Goal: Book appointment/travel/reservation

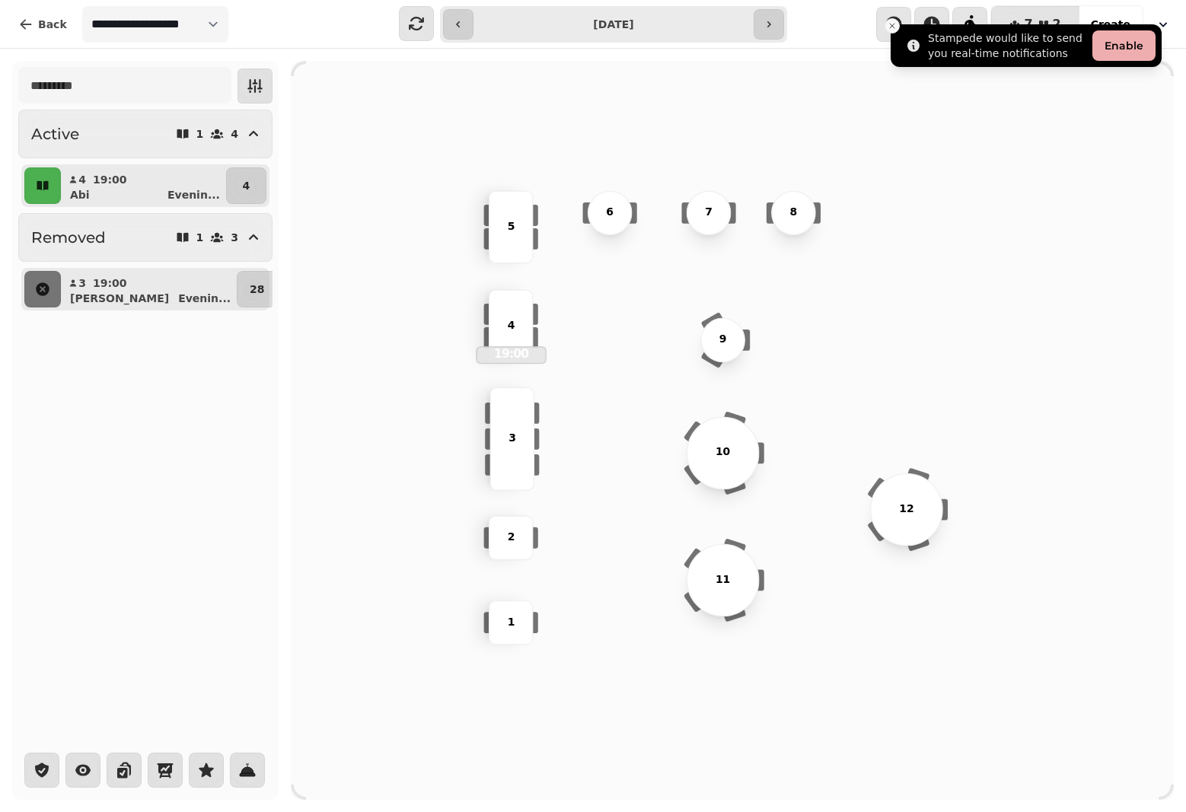
click at [893, 25] on line "Close toast" at bounding box center [892, 26] width 5 height 5
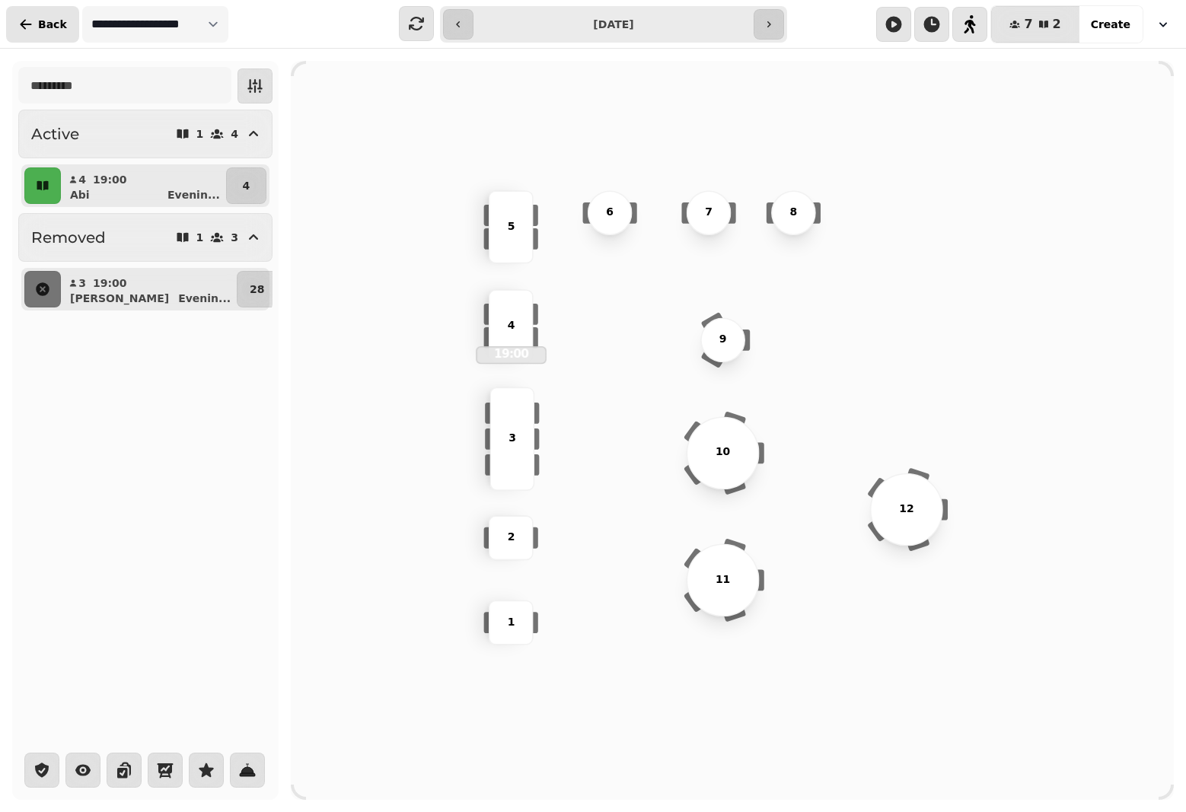
click at [56, 33] on button "Back" at bounding box center [42, 24] width 73 height 37
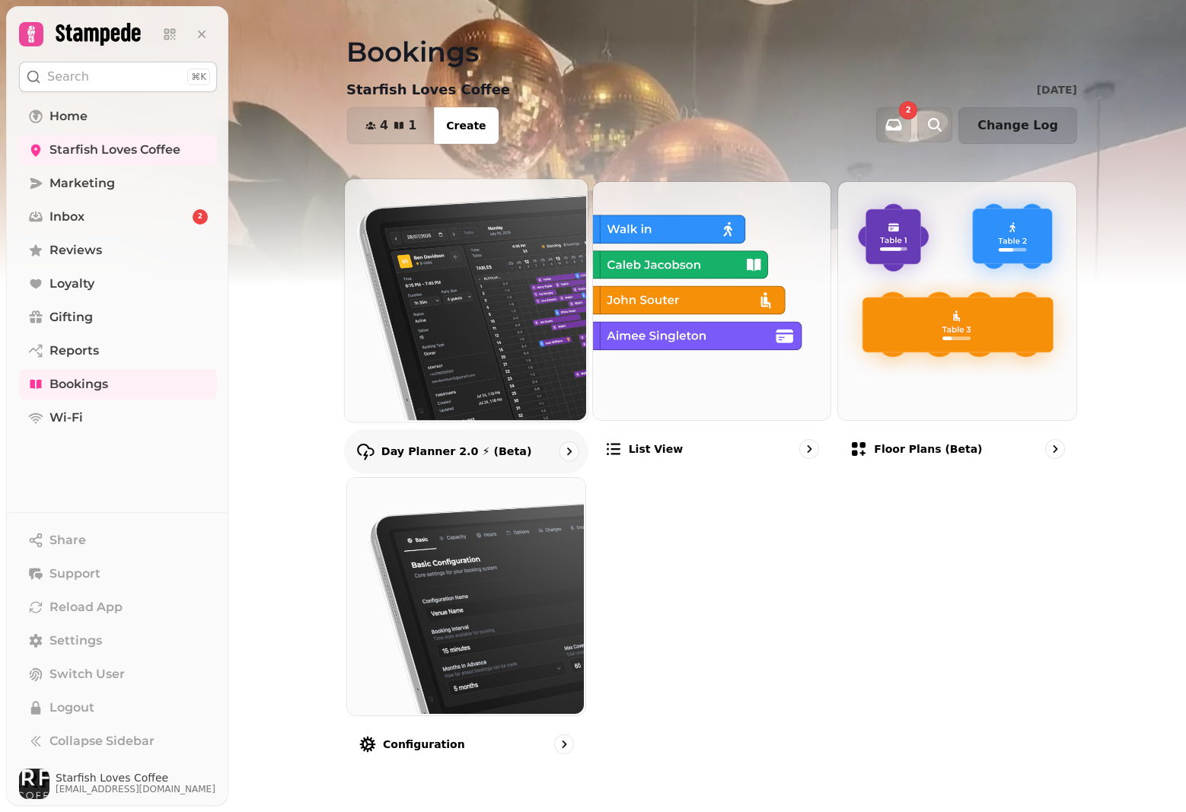
click at [422, 298] on img at bounding box center [464, 298] width 243 height 243
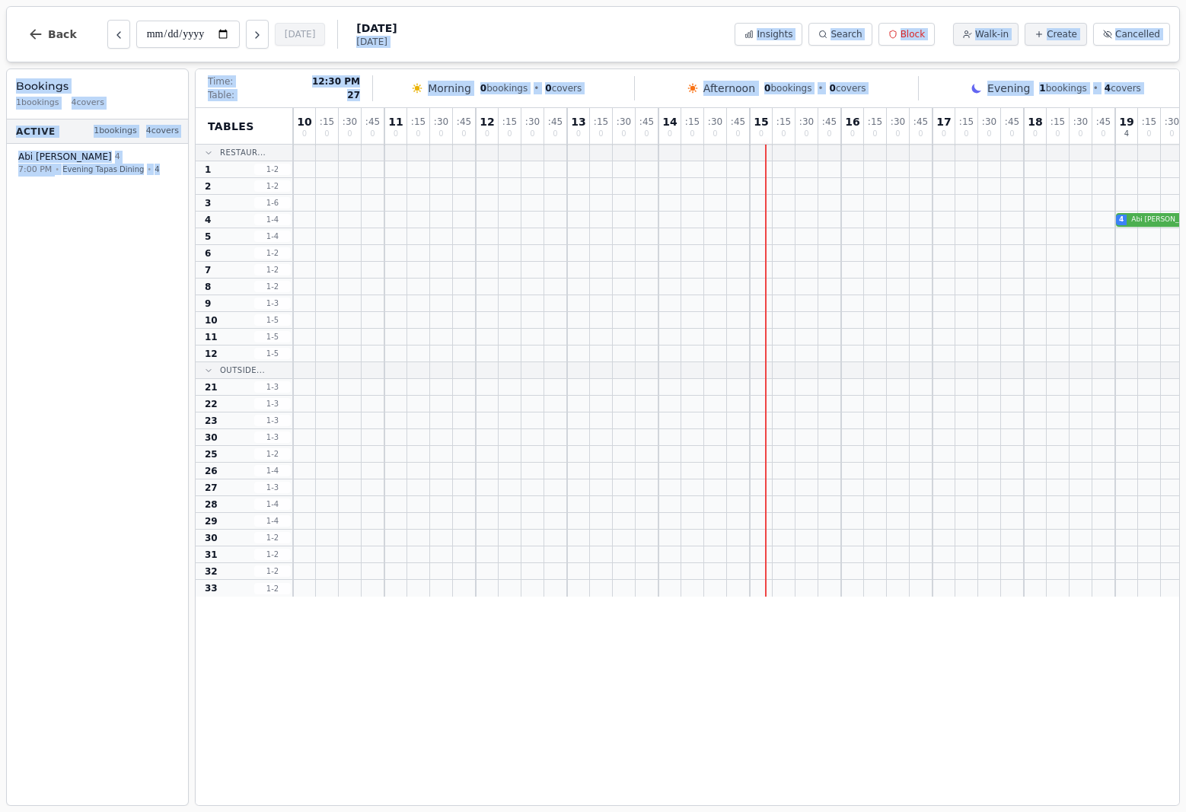
drag, startPoint x: 509, startPoint y: 35, endPoint x: 540, endPoint y: 482, distance: 447.8
click at [540, 482] on div "**********" at bounding box center [593, 406] width 1186 height 812
click at [556, 38] on div "**********" at bounding box center [592, 34] width 1173 height 56
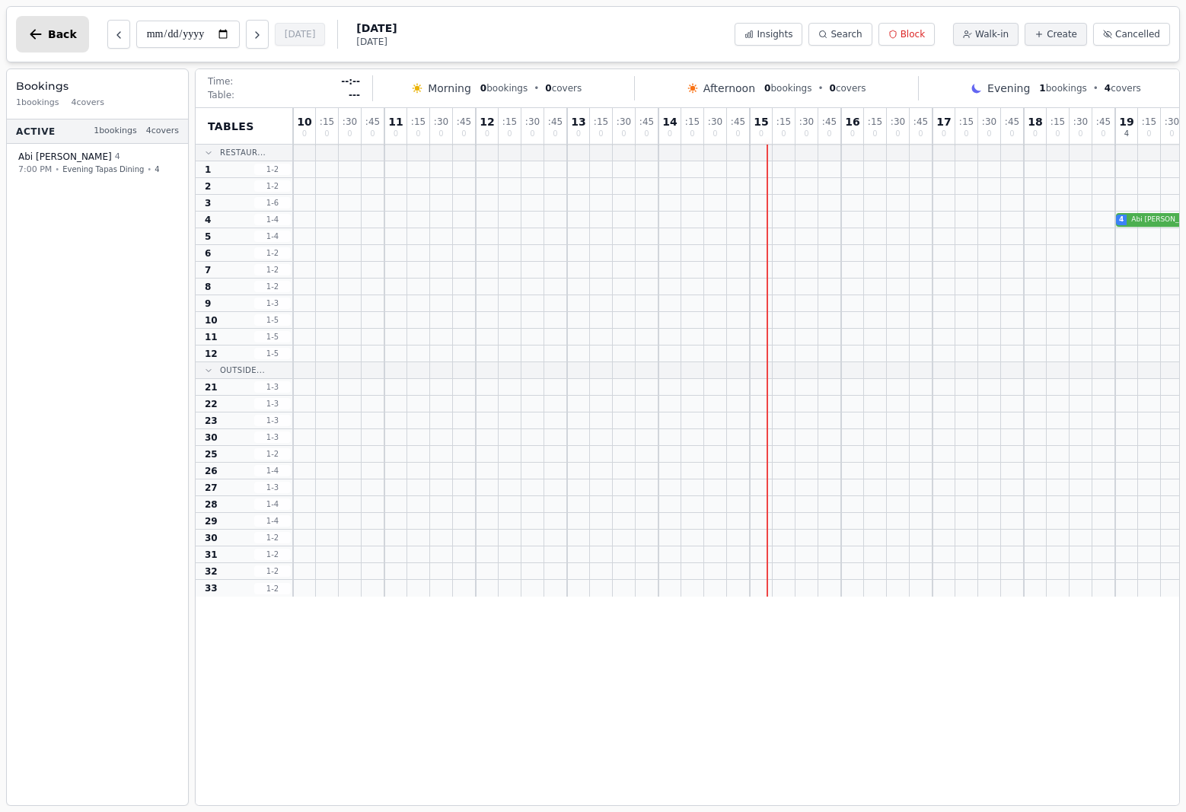
click at [31, 38] on icon "button" at bounding box center [35, 34] width 15 height 15
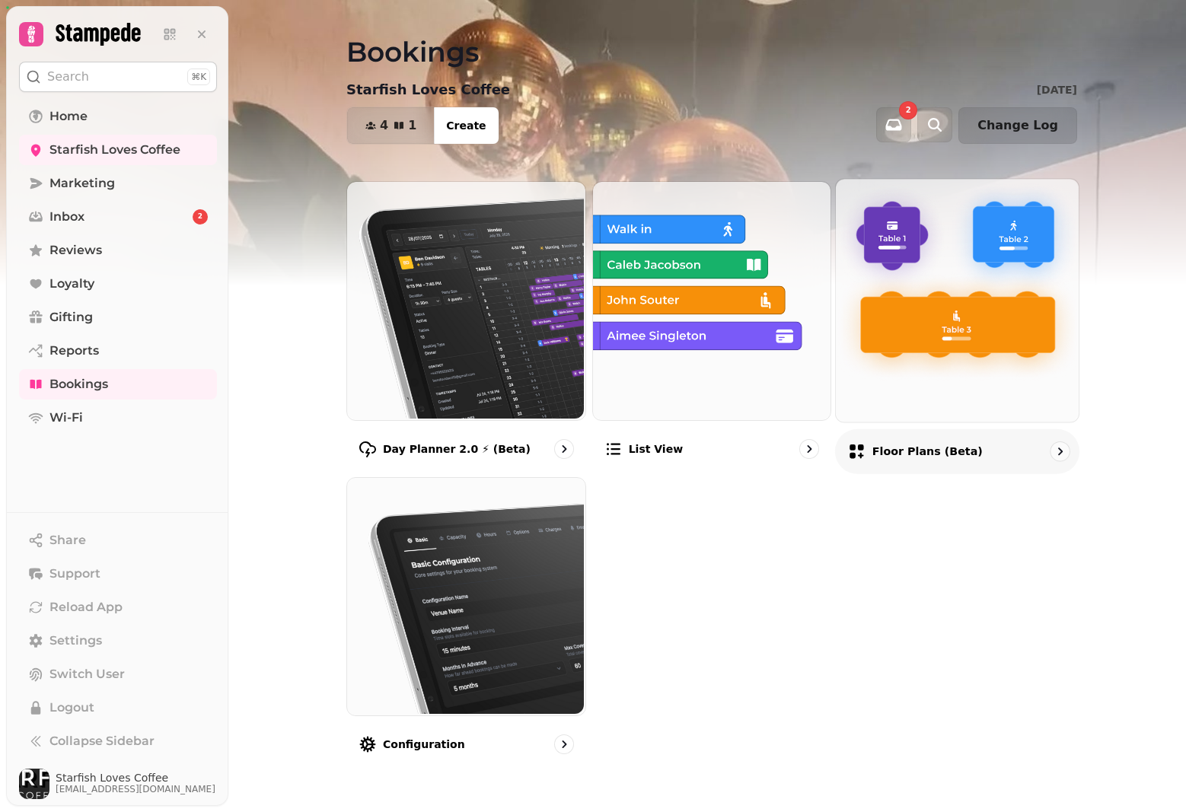
click at [880, 240] on img at bounding box center [955, 298] width 243 height 243
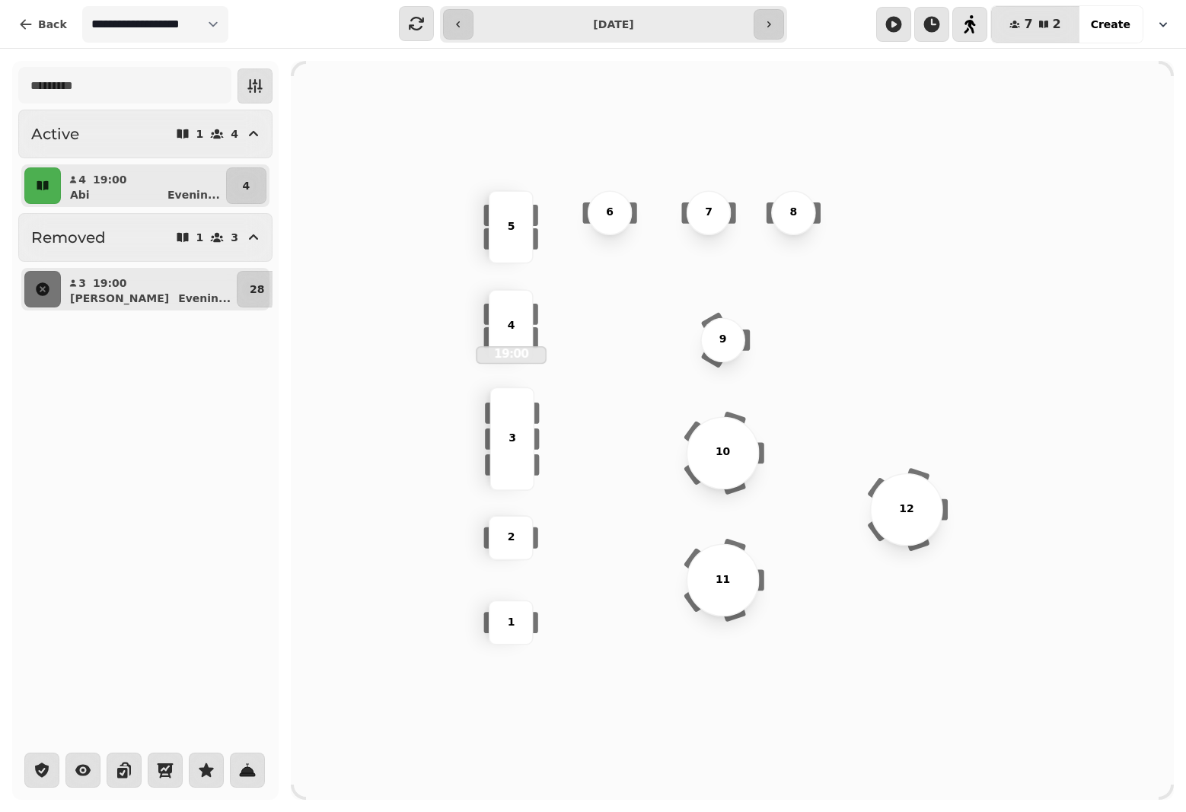
click at [1166, 22] on icon "button" at bounding box center [1163, 24] width 8 height 5
click at [515, 231] on div "5" at bounding box center [511, 226] width 71 height 16
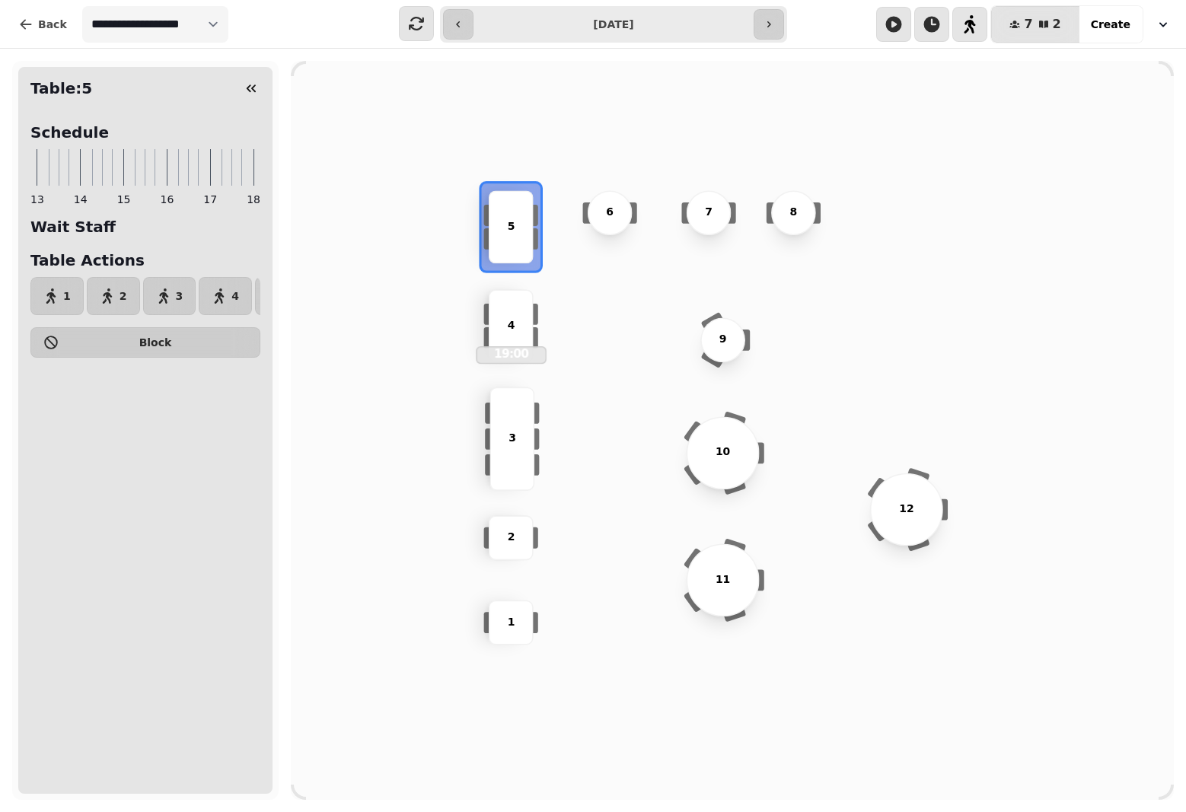
click at [515, 231] on div "5" at bounding box center [511, 226] width 71 height 16
click at [460, 129] on div "2 5 4 19:00 3 6 8 9 12 7 10 1 11" at bounding box center [732, 430] width 883 height 706
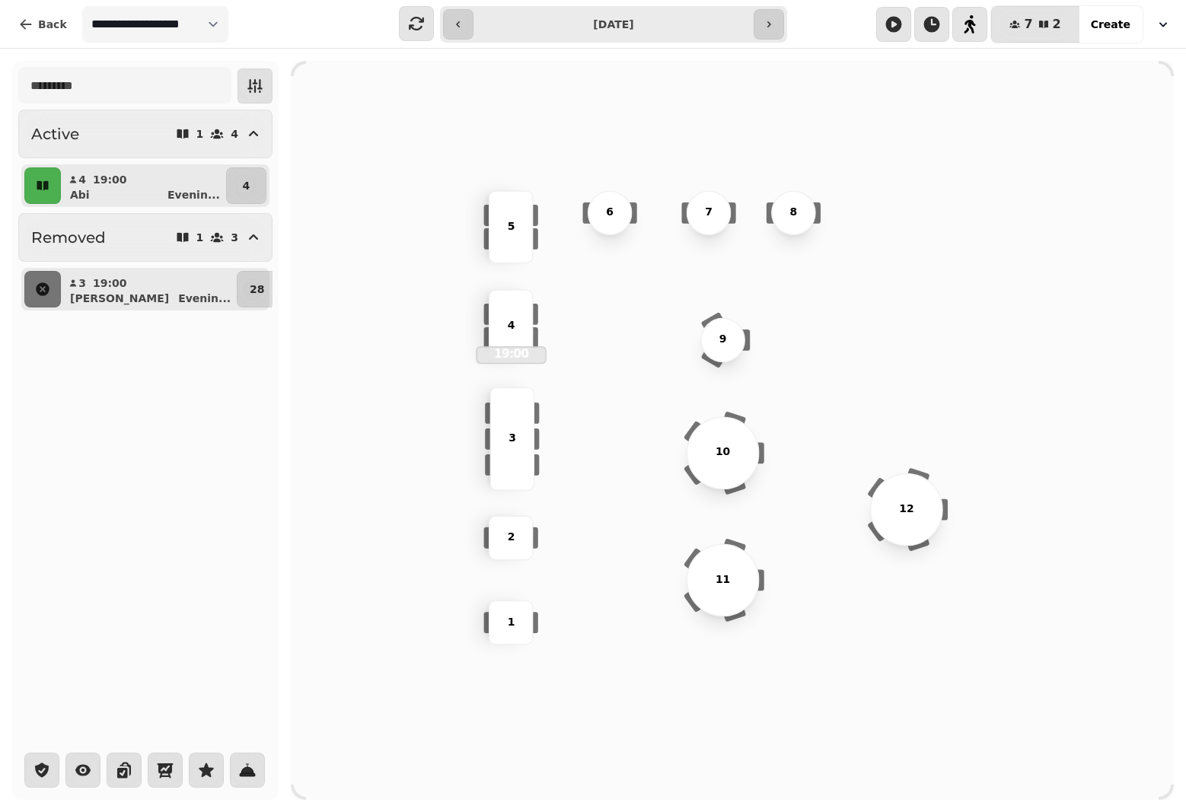
click at [1172, 28] on button "button" at bounding box center [1162, 24] width 33 height 27
click at [1161, 23] on icon "button" at bounding box center [1162, 24] width 15 height 15
drag, startPoint x: 296, startPoint y: 23, endPoint x: 301, endPoint y: -21, distance: 44.4
click at [301, 0] on html "**********" at bounding box center [593, 406] width 1186 height 812
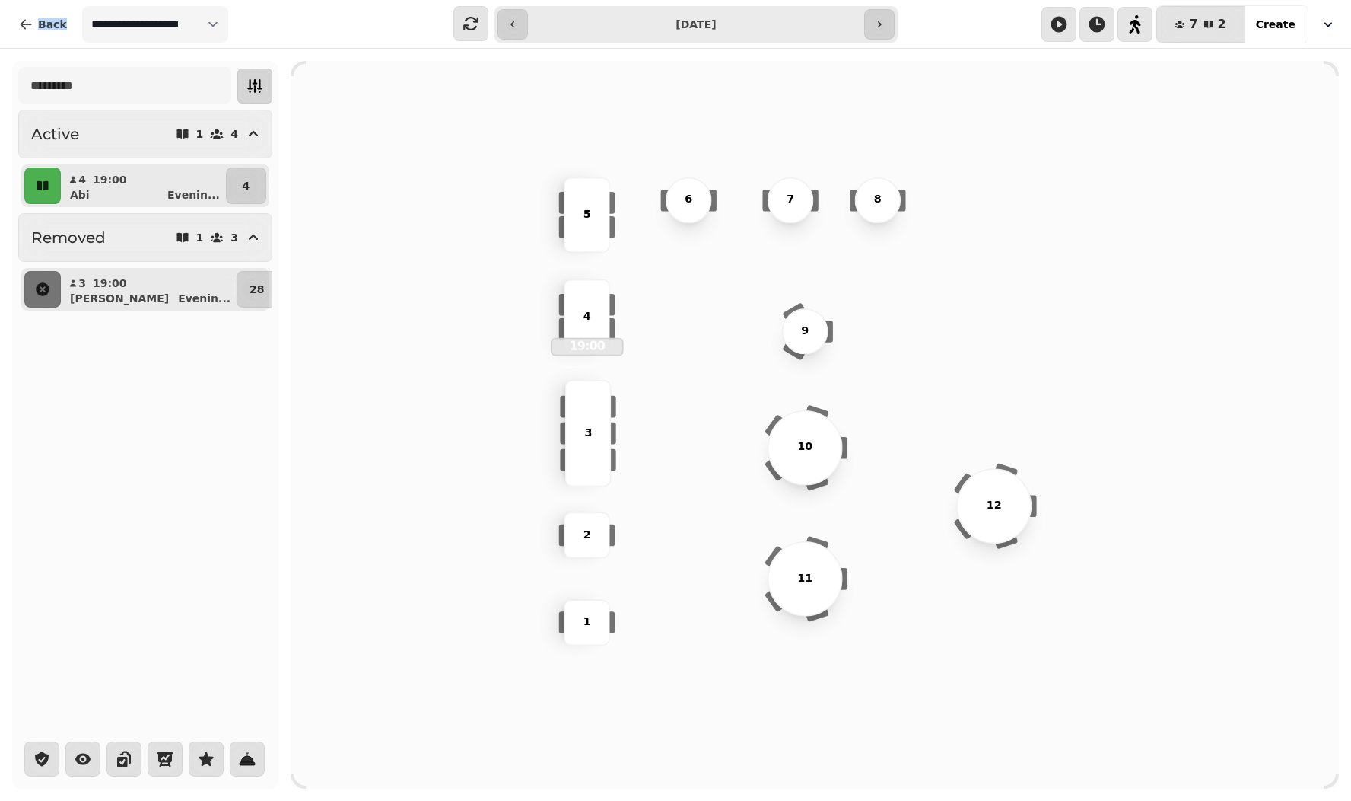
click at [259, 76] on button "button" at bounding box center [254, 85] width 35 height 35
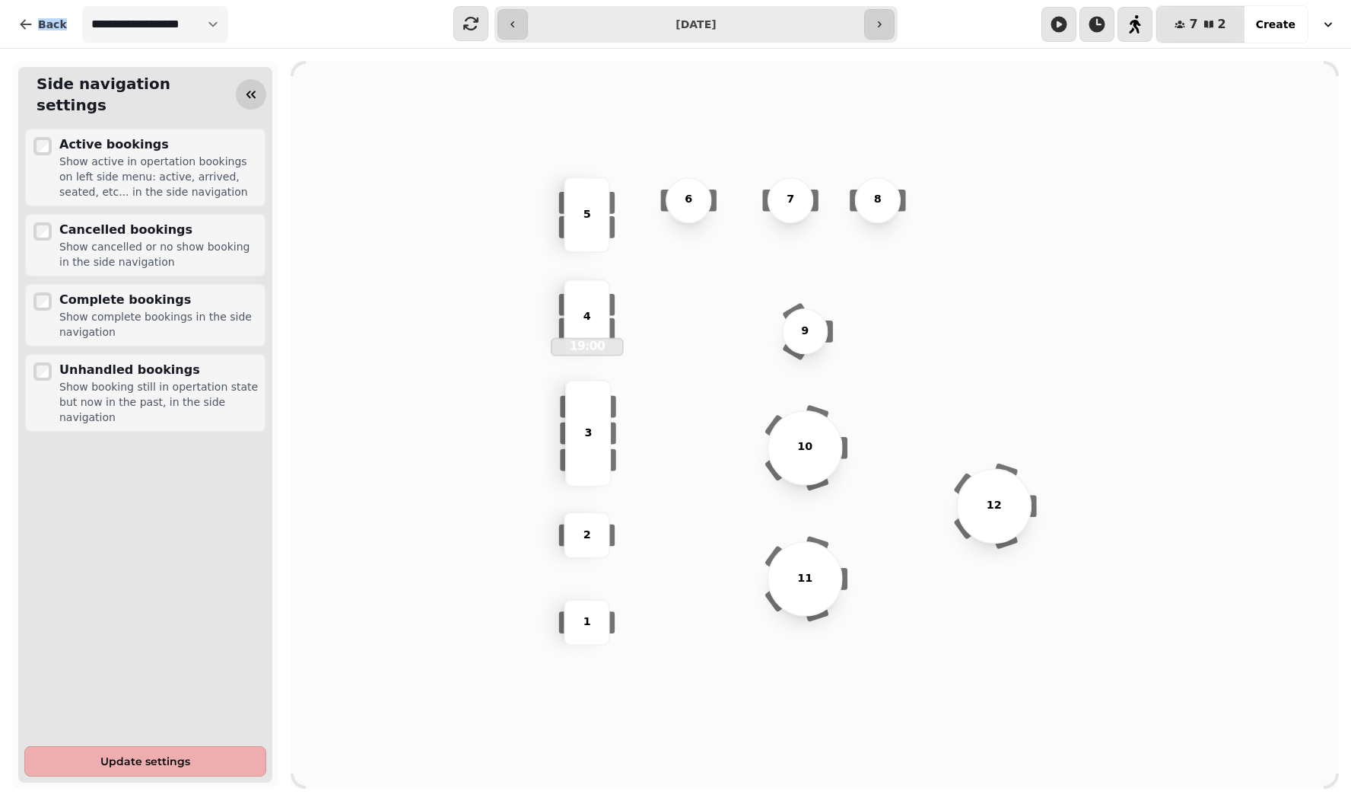
click at [256, 87] on icon "button" at bounding box center [251, 94] width 15 height 15
